Goal: Task Accomplishment & Management: Use online tool/utility

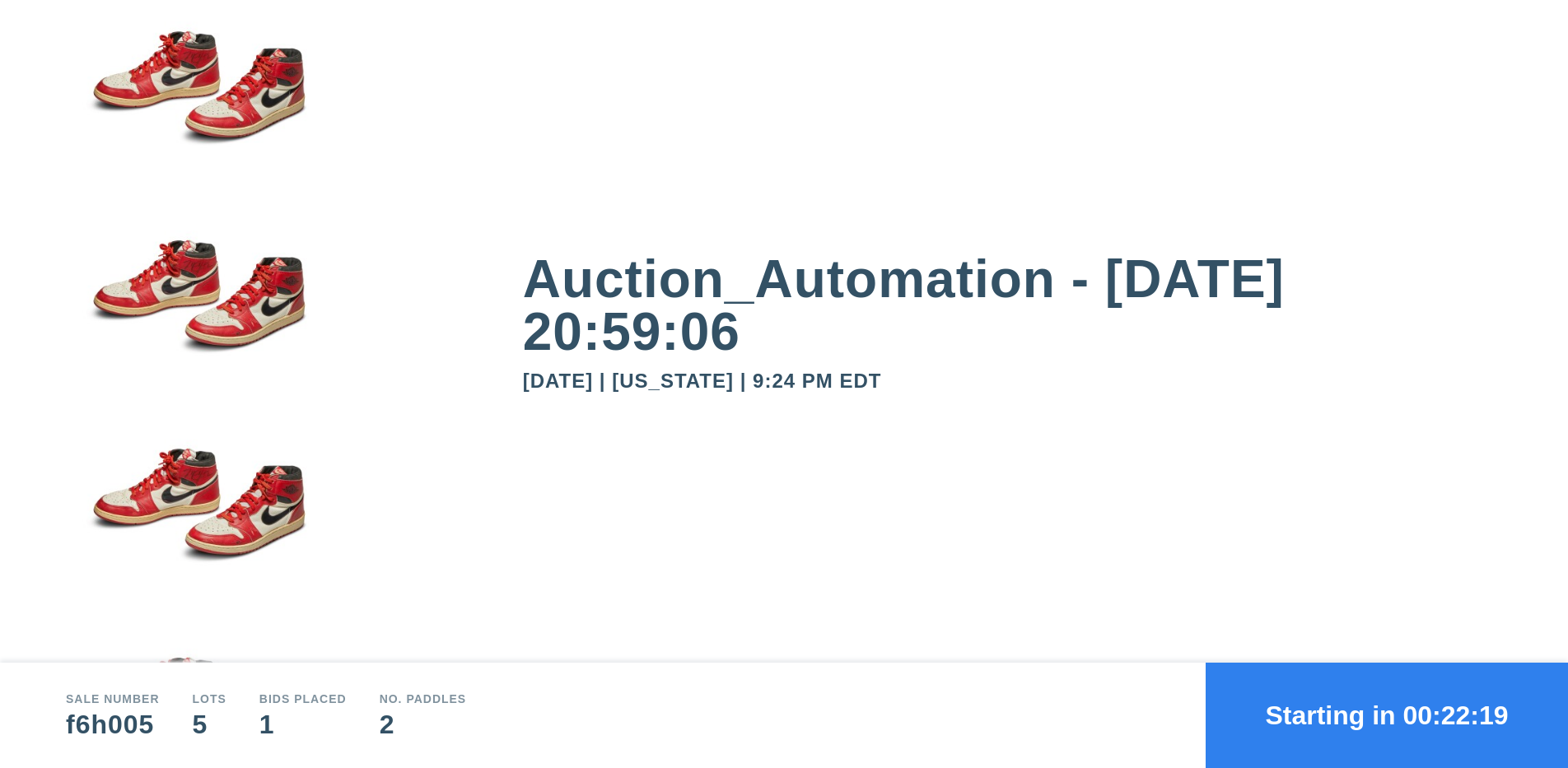
click at [1387, 716] on button "Starting in 00:22:19" at bounding box center [1387, 715] width 363 height 105
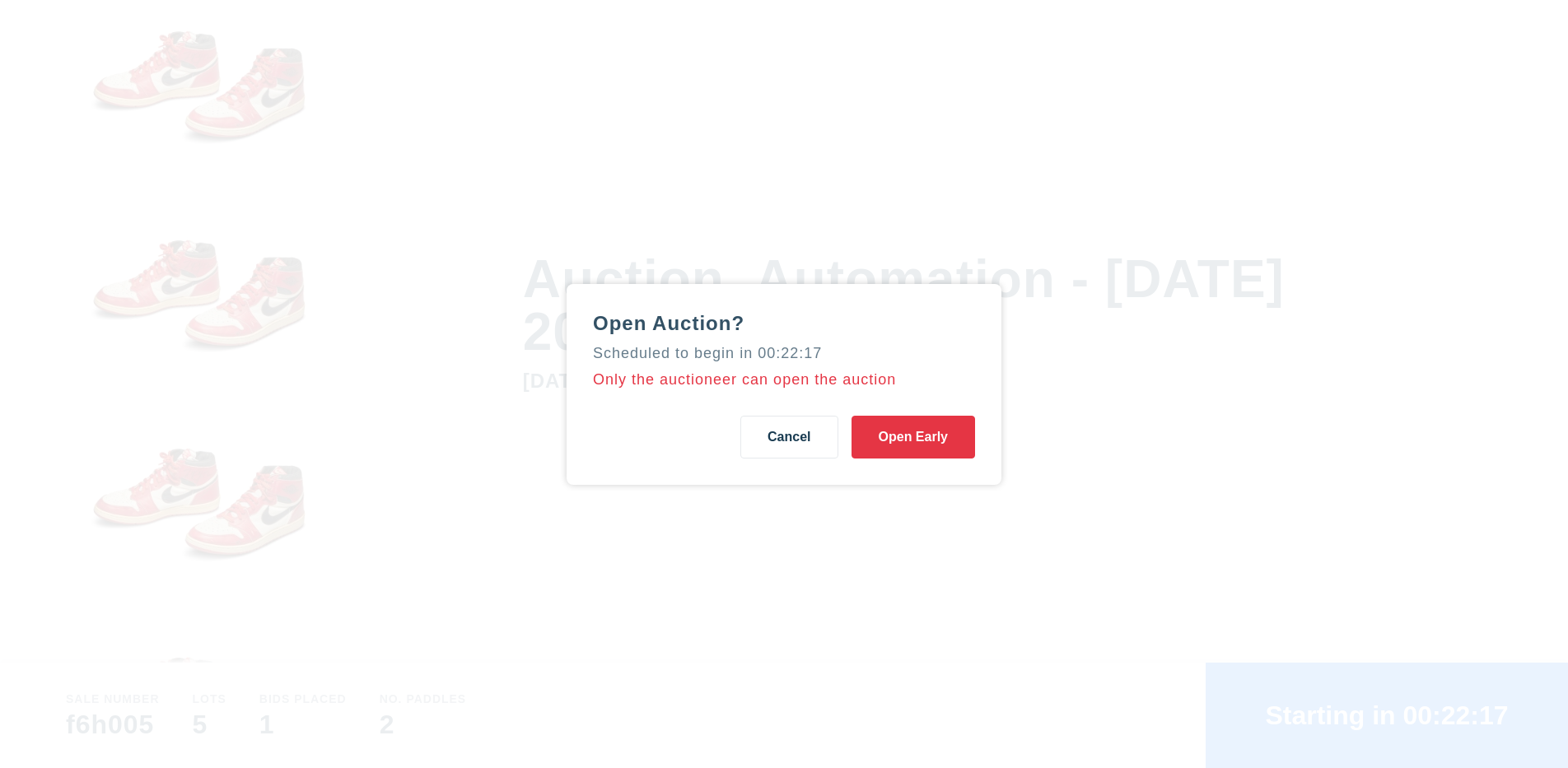
click at [913, 436] on button "Open Early" at bounding box center [913, 437] width 123 height 43
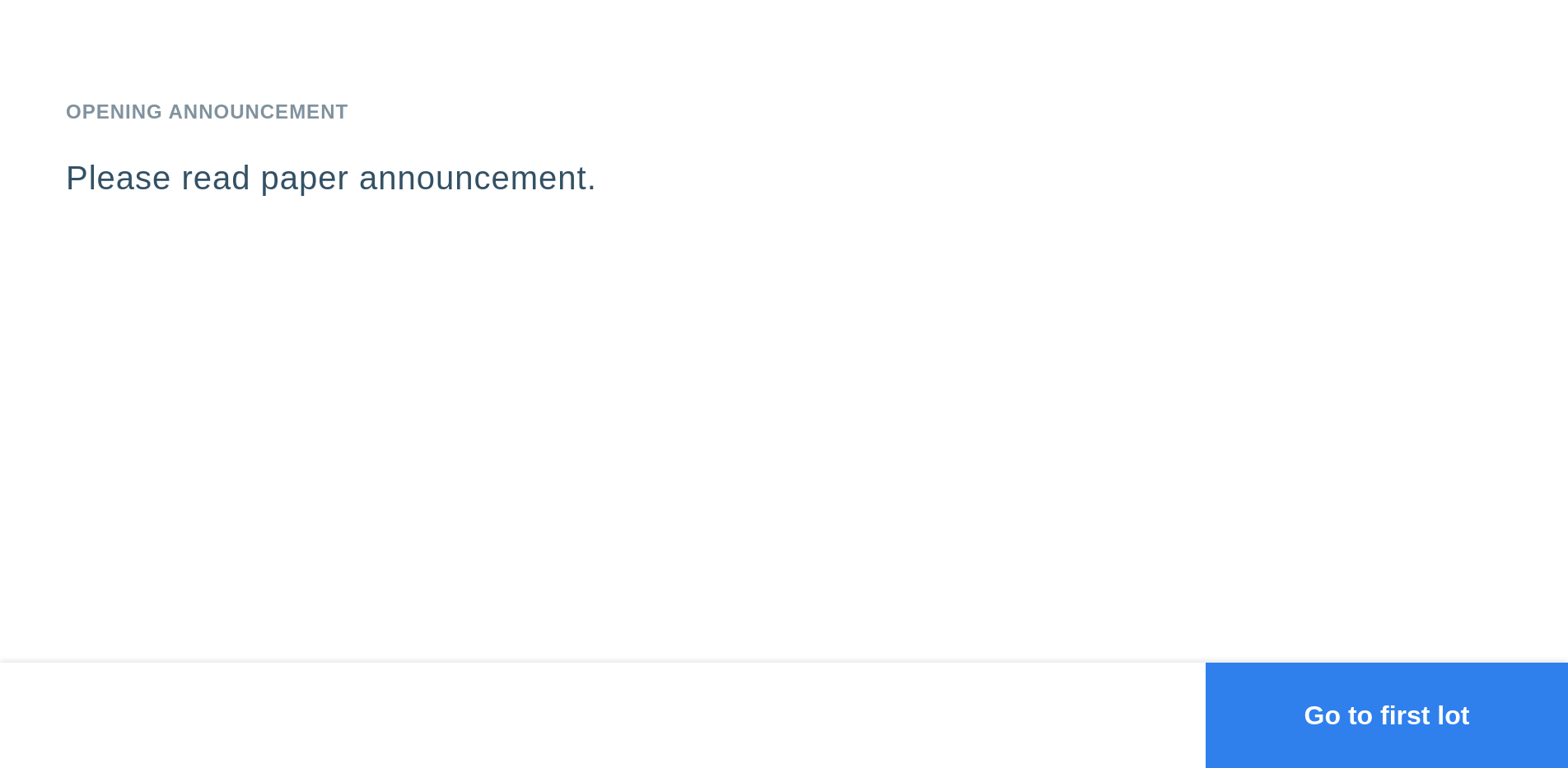
click at [1387, 716] on button "Go to first lot" at bounding box center [1387, 715] width 363 height 105
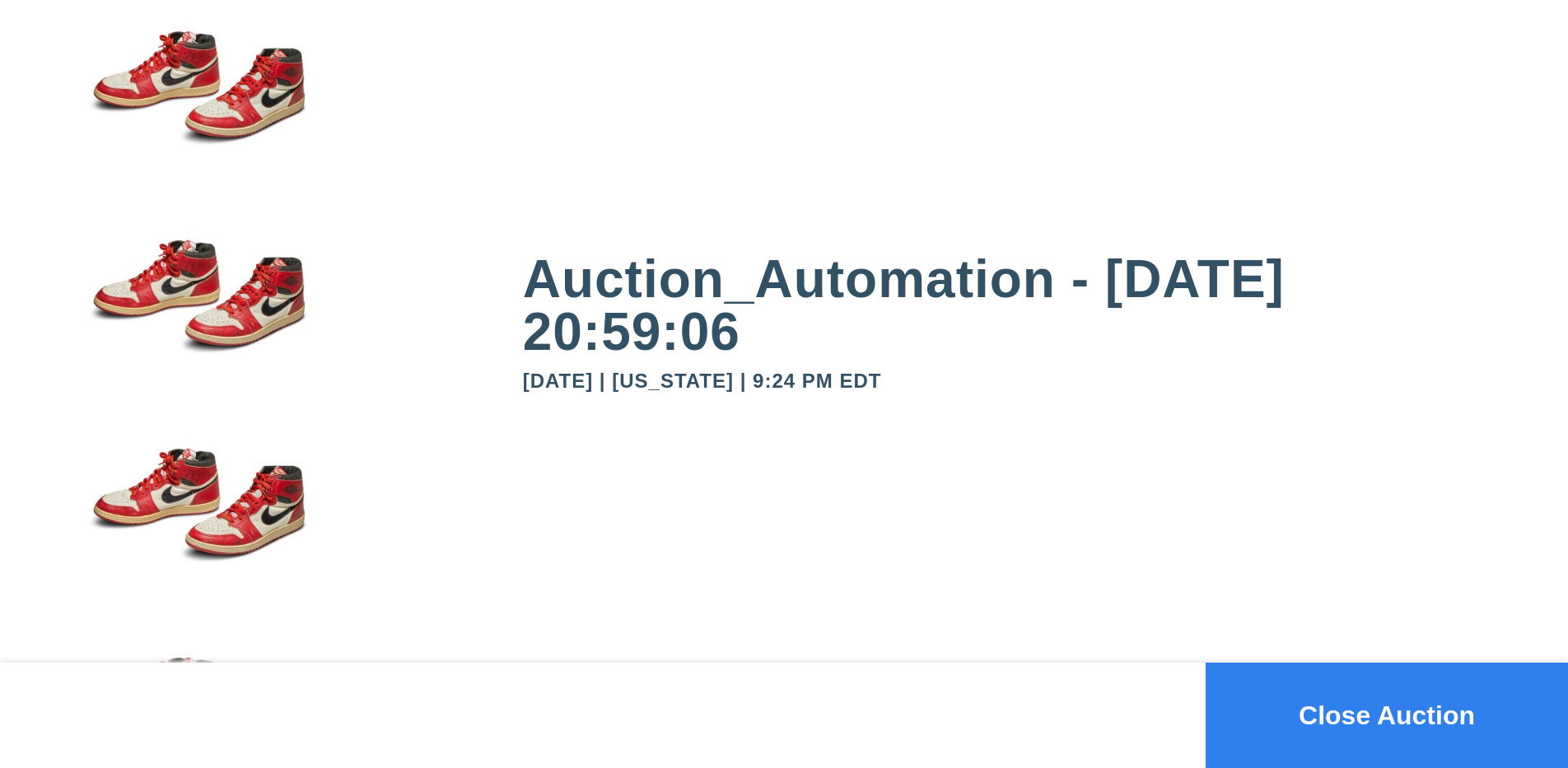
click at [1387, 716] on button "Close Auction" at bounding box center [1387, 715] width 363 height 105
